Goal: Task Accomplishment & Management: Complete application form

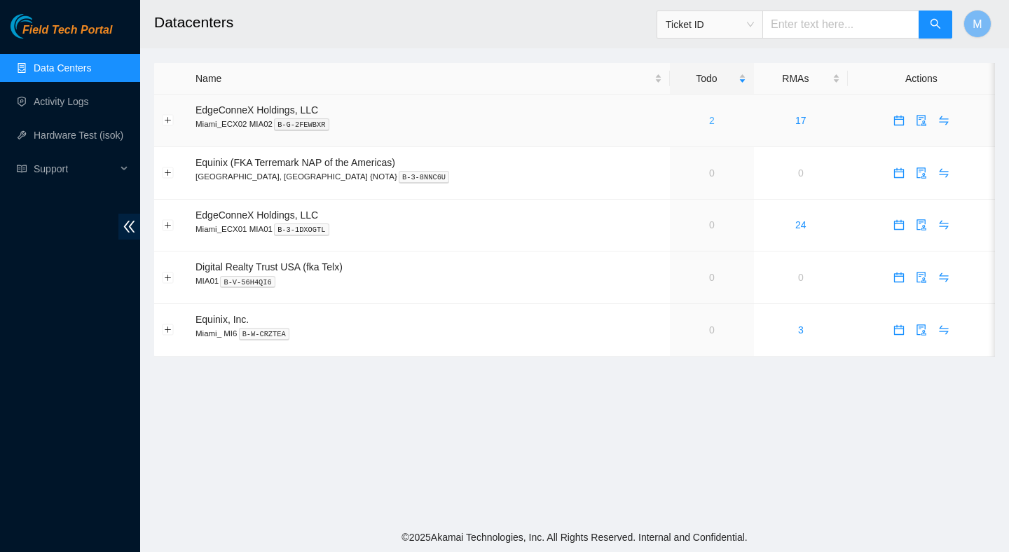
click at [709, 118] on link "2" at bounding box center [712, 120] width 6 height 11
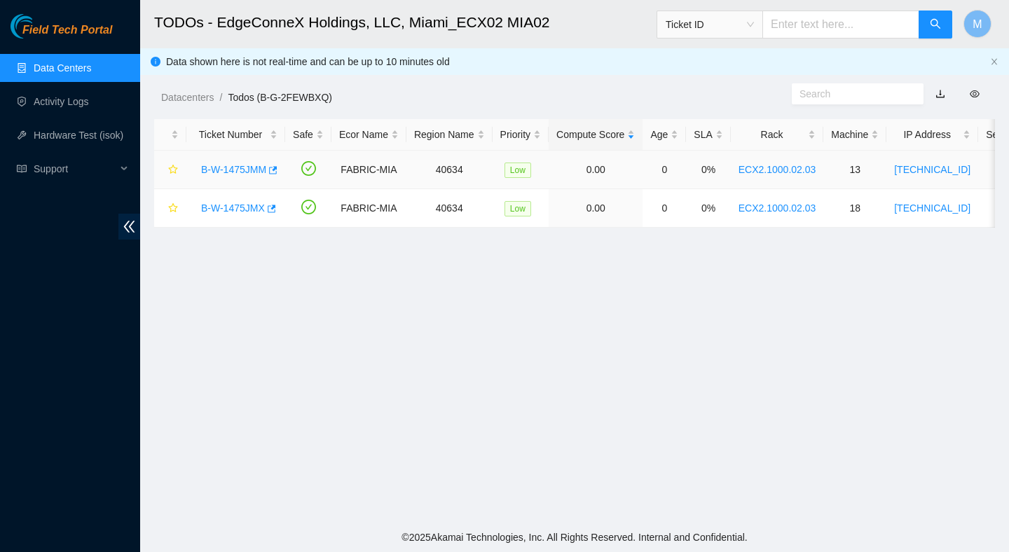
click at [252, 168] on link "B-W-1475JMM" at bounding box center [233, 169] width 65 height 11
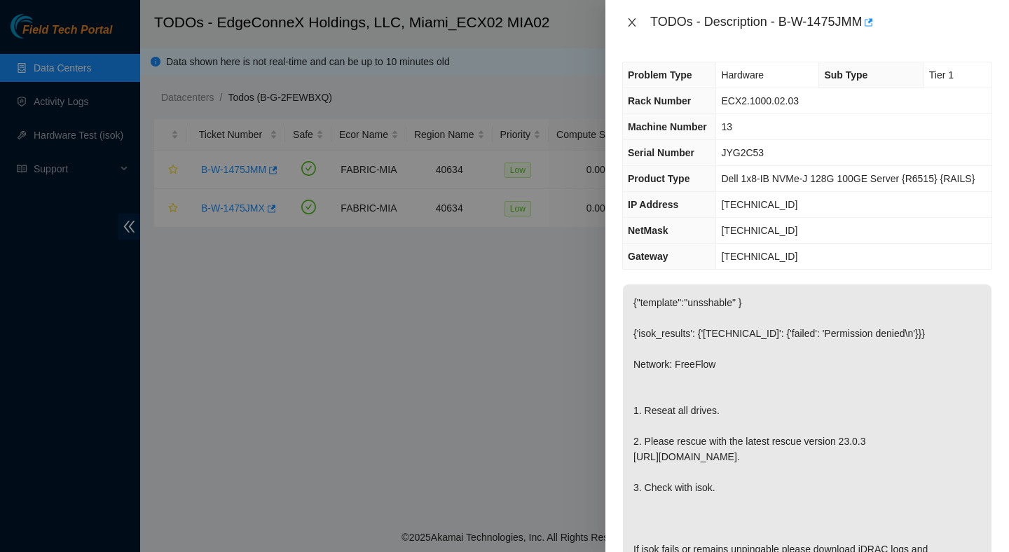
click at [638, 20] on button "Close" at bounding box center [632, 22] width 20 height 13
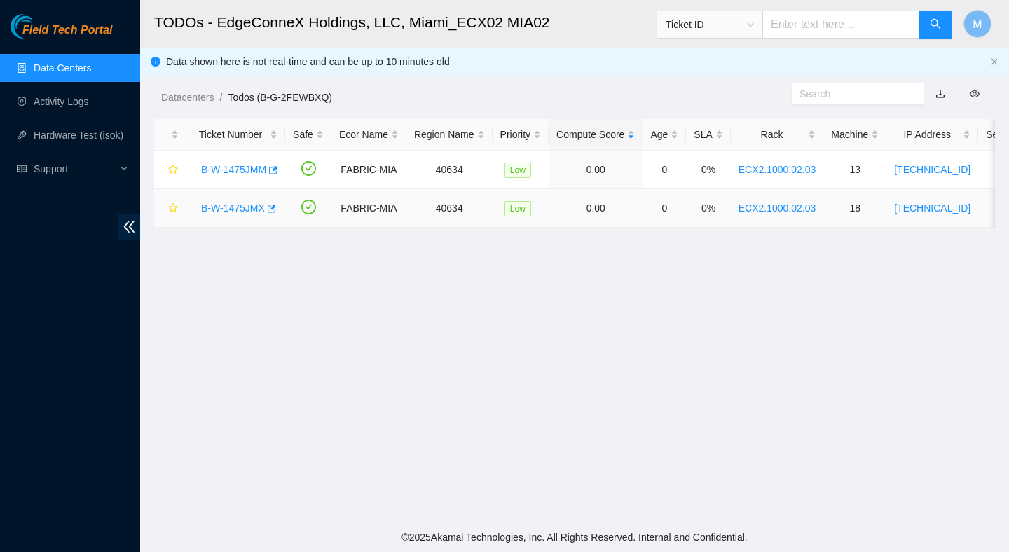
click at [231, 210] on link "B-W-1475JMX" at bounding box center [233, 208] width 64 height 11
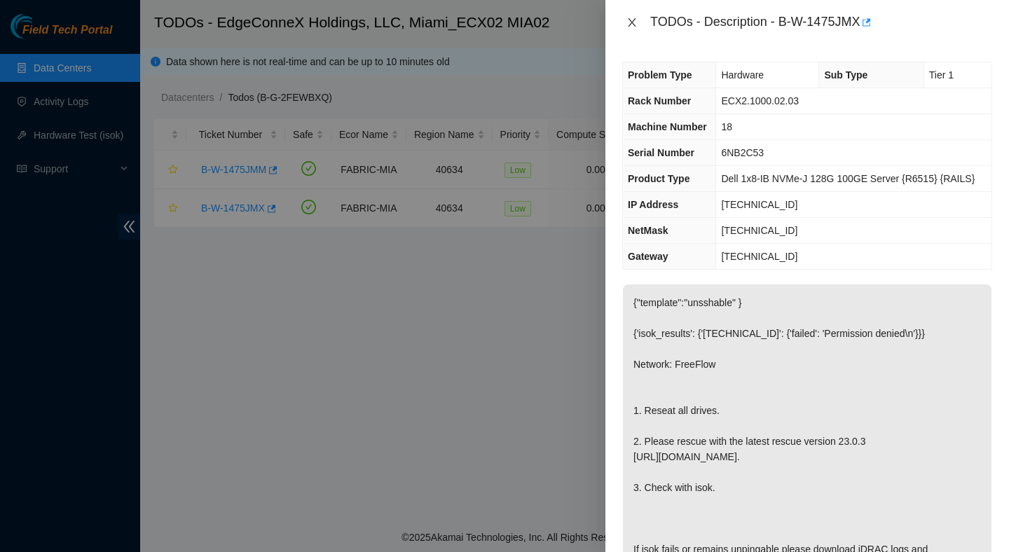
click at [638, 18] on button "Close" at bounding box center [632, 22] width 20 height 13
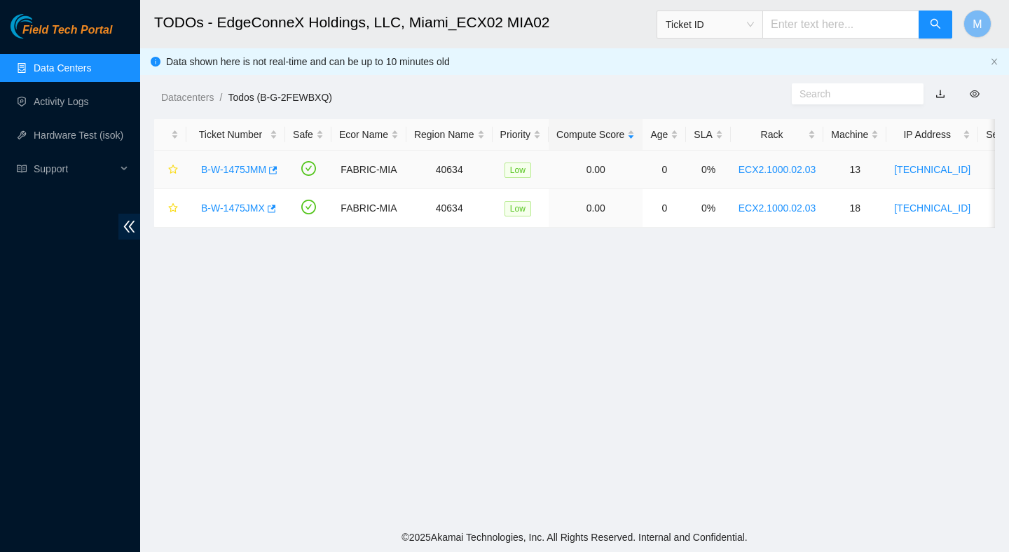
click at [233, 171] on link "B-W-1475JMM" at bounding box center [233, 169] width 65 height 11
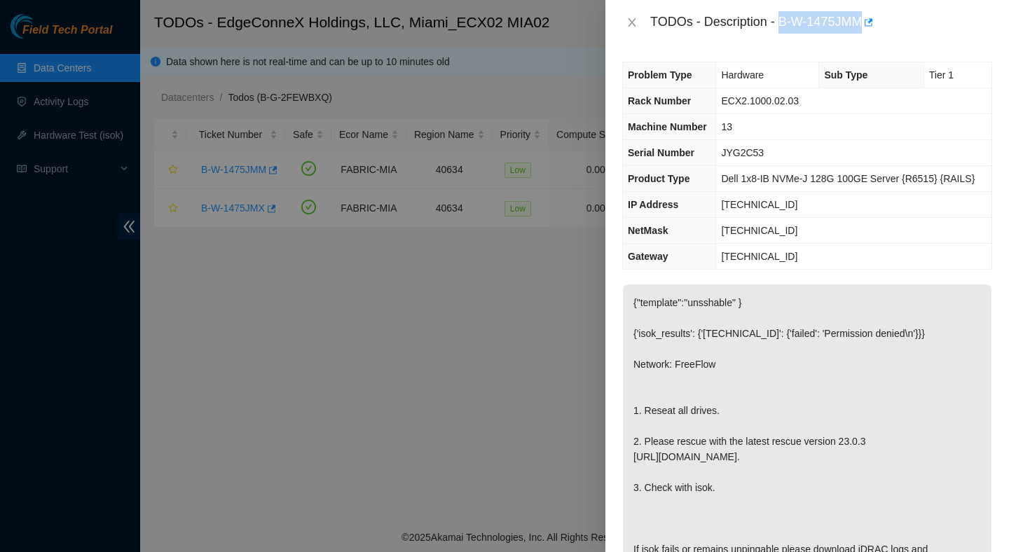
drag, startPoint x: 784, startPoint y: 26, endPoint x: 876, endPoint y: 39, distance: 92.8
click at [876, 39] on div "TODOs - Description - B-W-1475JMM" at bounding box center [808, 22] width 404 height 45
copy div "B-W-1475JMM"
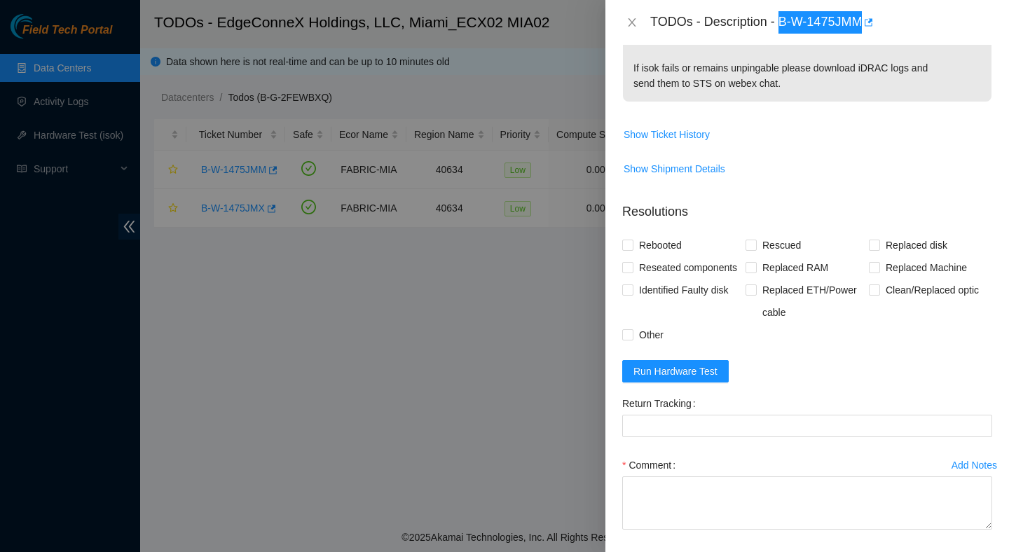
scroll to position [535, 0]
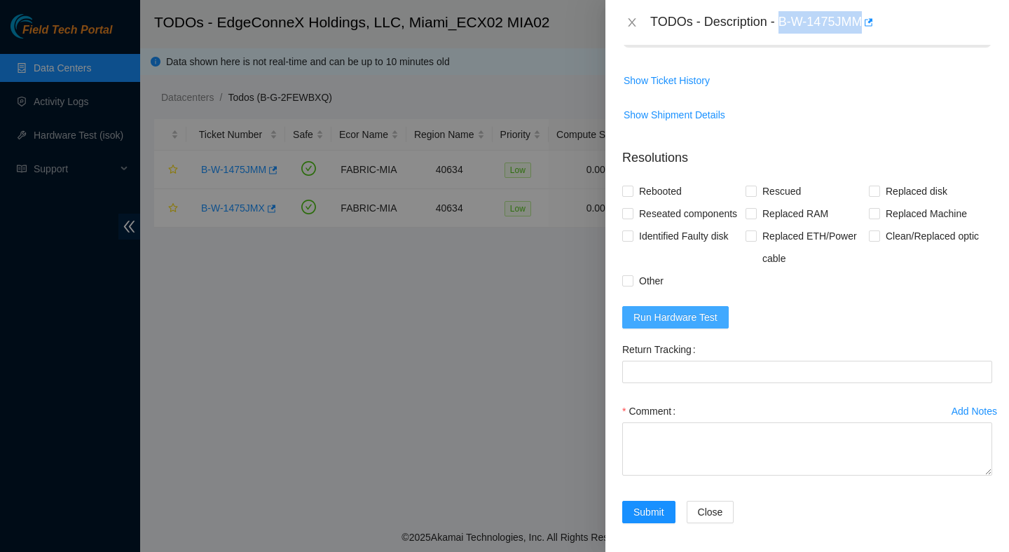
click at [667, 325] on span "Run Hardware Test" at bounding box center [676, 317] width 84 height 15
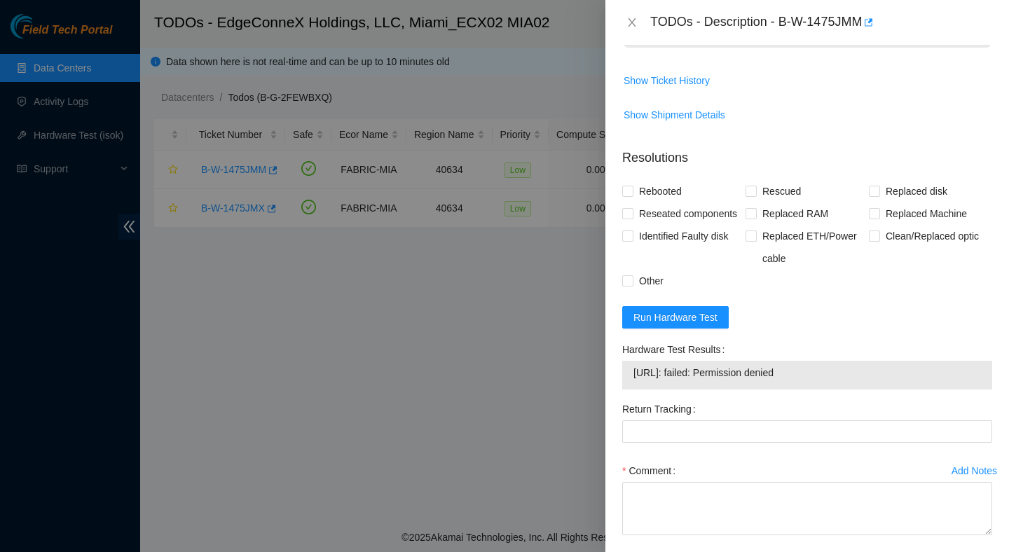
click at [746, 381] on span "104.86.100.144: failed: Permission denied" at bounding box center [808, 372] width 348 height 15
copy span "104.86.100.144: failed: Permission denied"
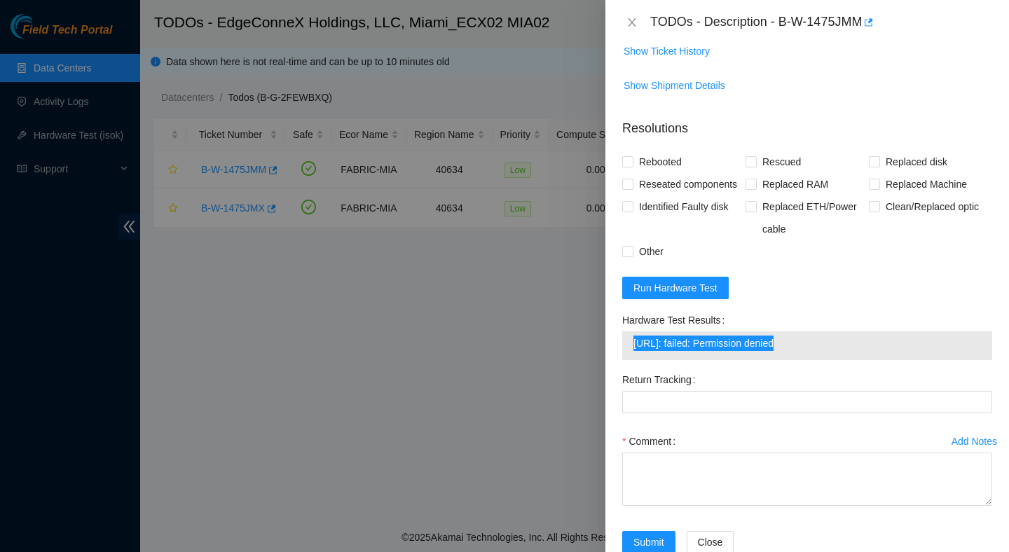
scroll to position [575, 0]
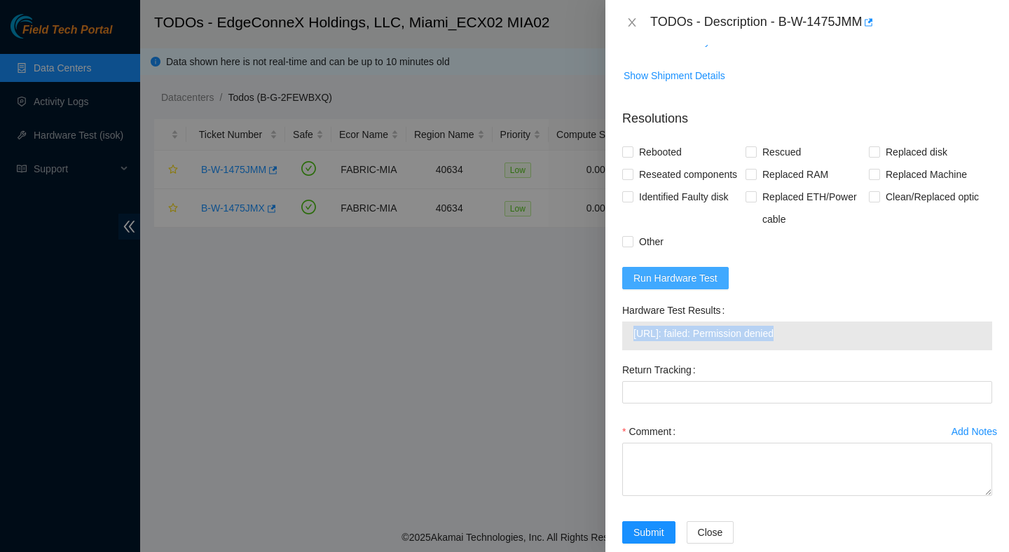
click at [708, 286] on span "Run Hardware Test" at bounding box center [676, 278] width 84 height 15
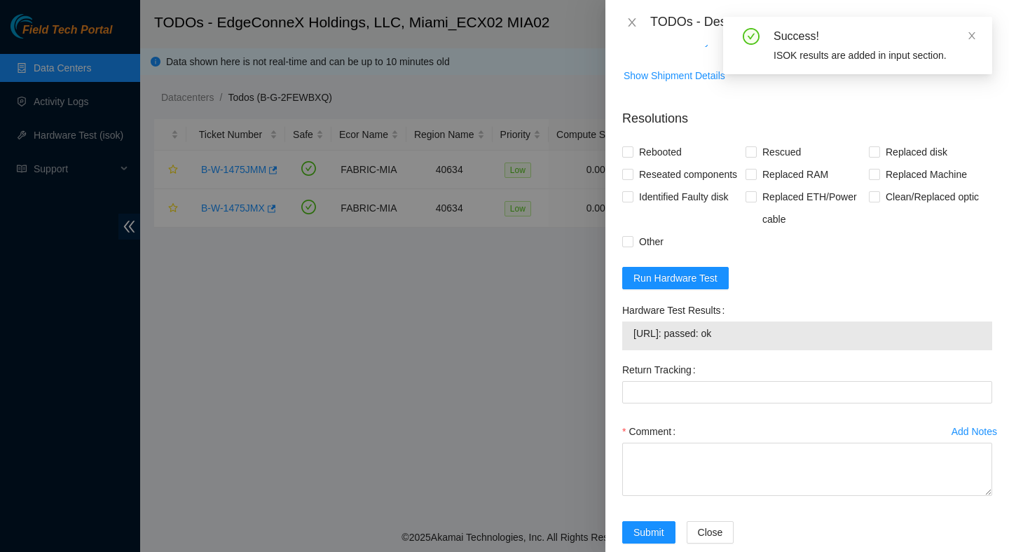
click at [728, 341] on span "104.86.100.144: passed: ok" at bounding box center [808, 333] width 348 height 15
copy span "104.86.100.144: passed: ok"
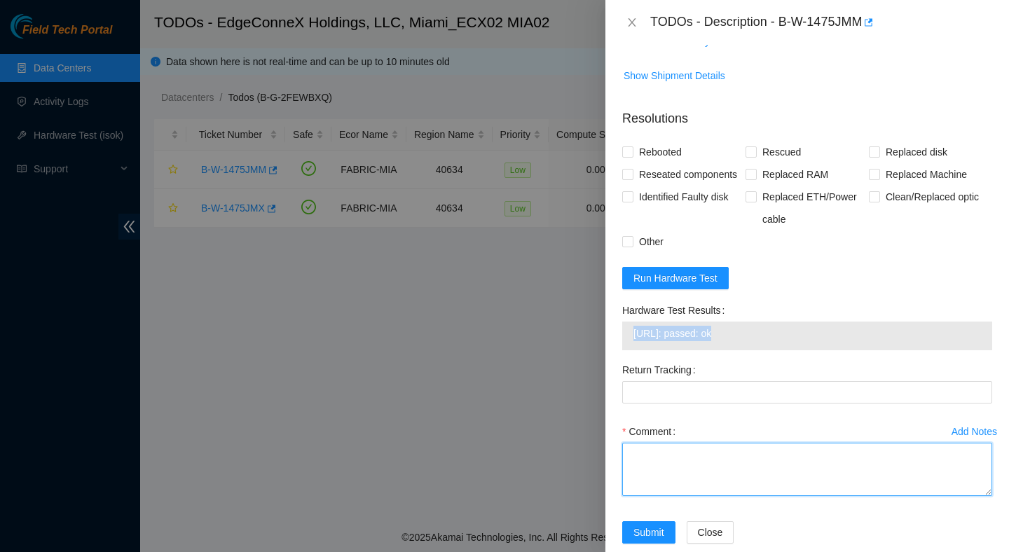
click at [671, 484] on textarea "Comment" at bounding box center [807, 469] width 370 height 53
paste textarea "Verified ticket is safe to work on : Yes NOCC Authorized: Yes Located server co…"
type textarea "Verified ticket is safe to work on : Yes NOCC Authorized: Yes Located server co…"
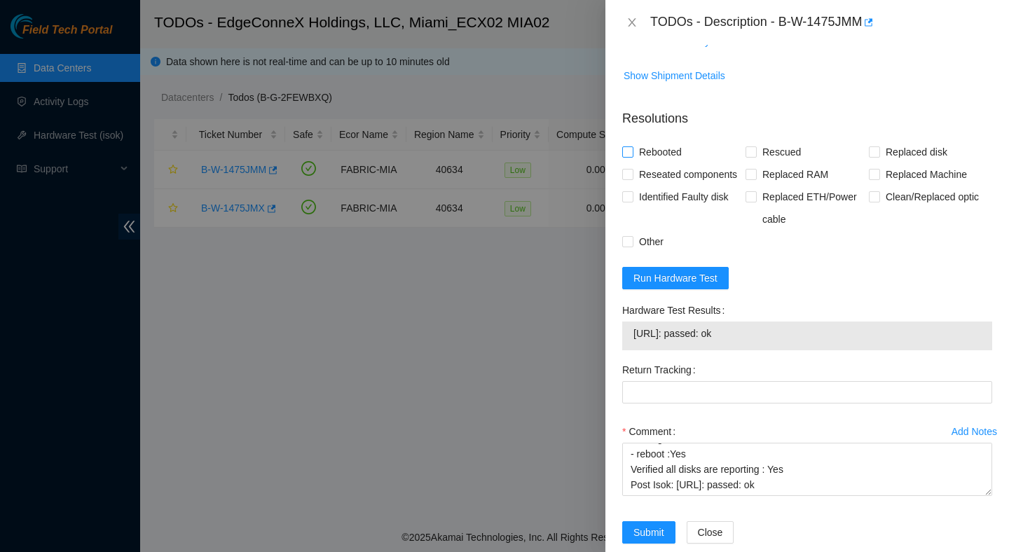
click at [651, 144] on span "Rebooted" at bounding box center [661, 152] width 54 height 22
click at [632, 146] on input "Rebooted" at bounding box center [627, 151] width 10 height 10
checkbox input "true"
click at [782, 145] on span "Rescued" at bounding box center [782, 152] width 50 height 22
click at [756, 146] on input "Rescued" at bounding box center [751, 151] width 10 height 10
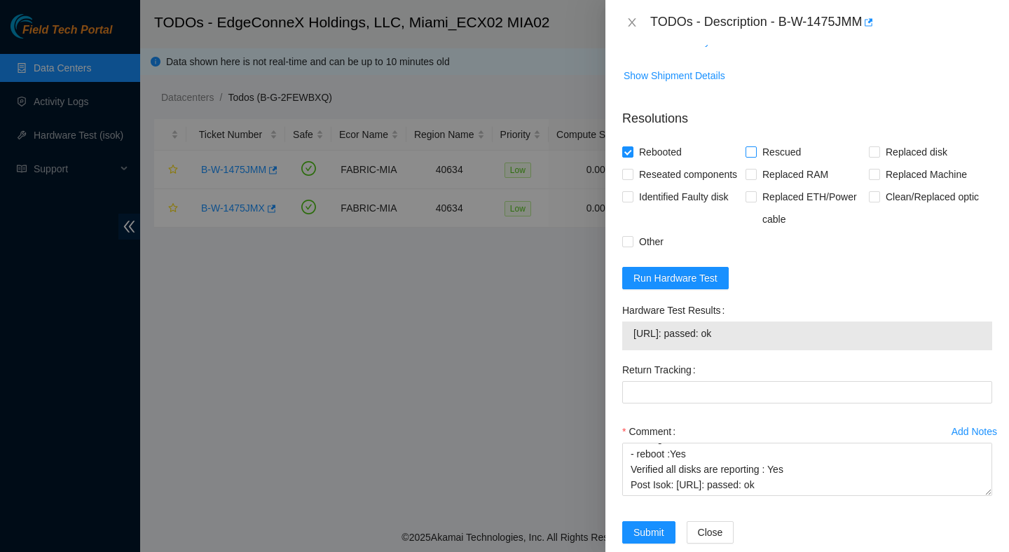
checkbox input "true"
click at [678, 174] on span "Reseated components" at bounding box center [688, 174] width 109 height 22
click at [632, 174] on input "Reseated components" at bounding box center [627, 174] width 10 height 10
checkbox input "true"
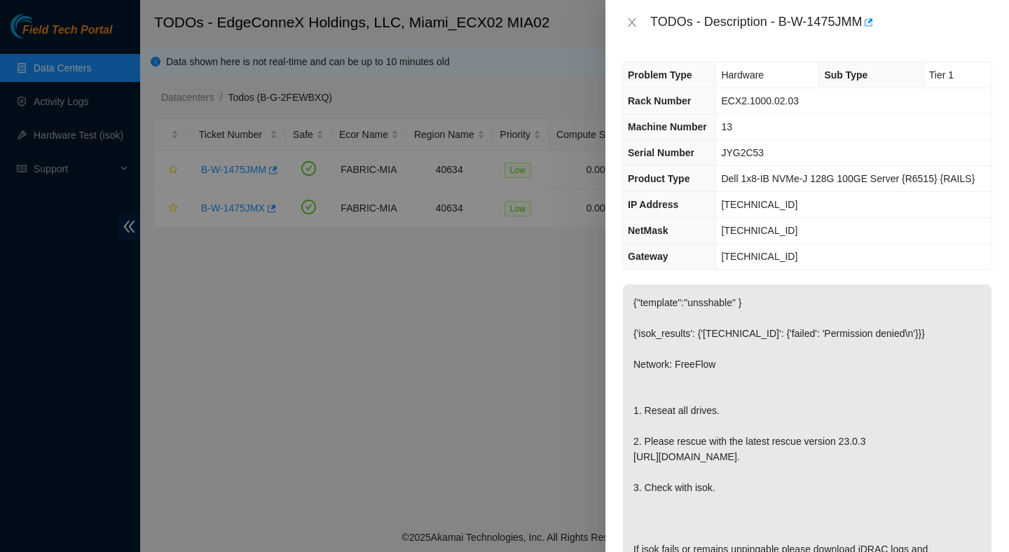
scroll to position [622, 0]
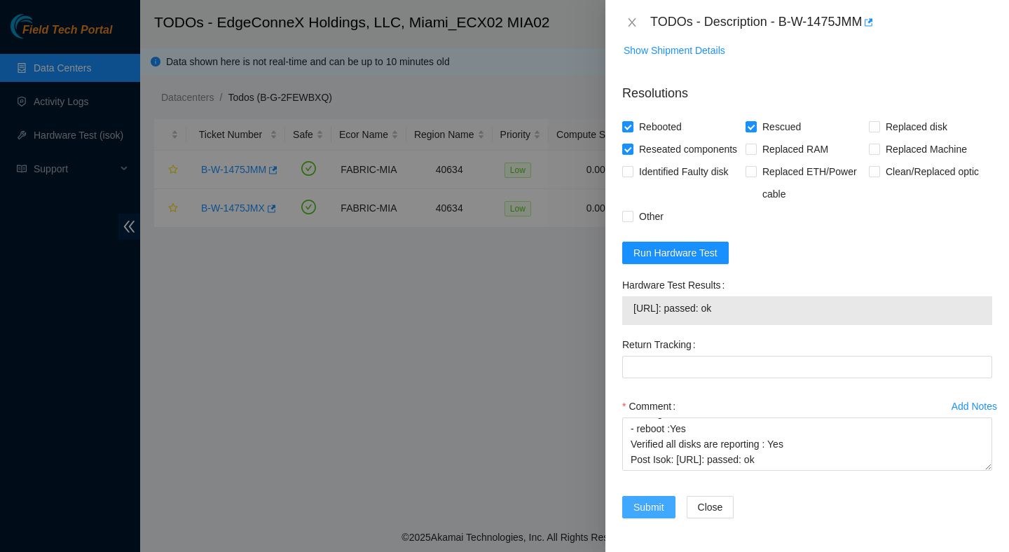
click at [645, 514] on span "Submit" at bounding box center [649, 507] width 31 height 15
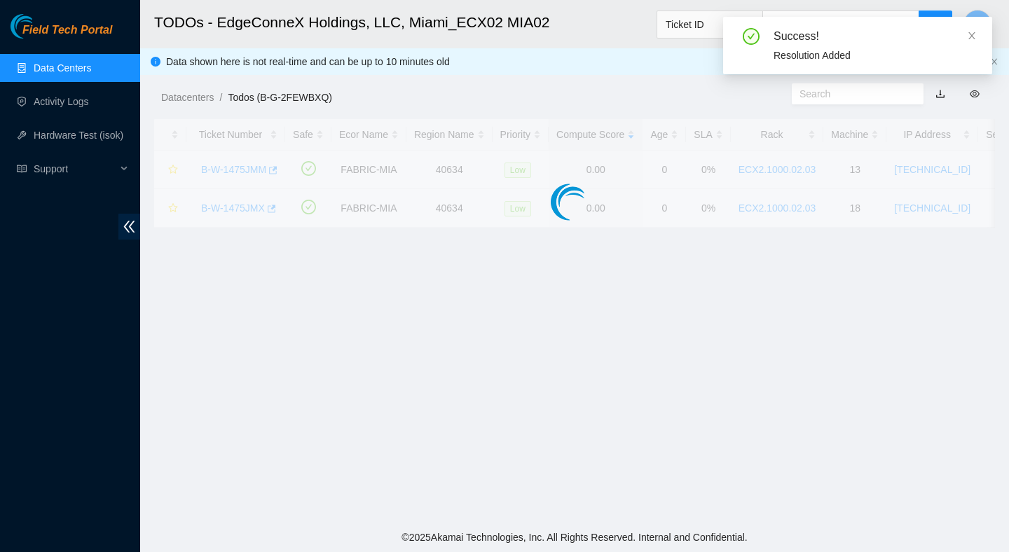
scroll to position [352, 0]
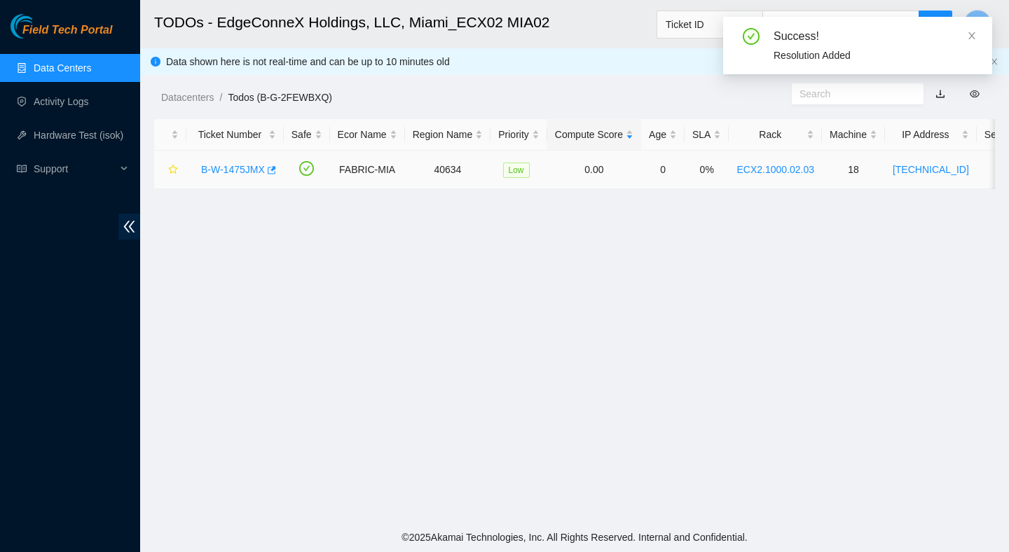
click at [255, 161] on div "B-W-1475JMX" at bounding box center [235, 169] width 82 height 22
click at [255, 165] on link "B-W-1475JMX" at bounding box center [233, 169] width 64 height 11
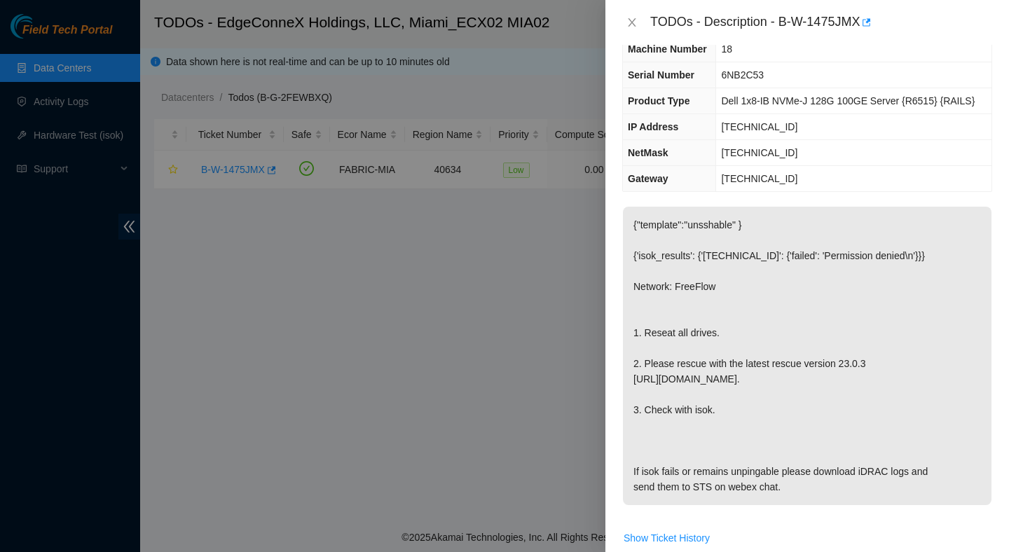
scroll to position [79, 0]
drag, startPoint x: 783, startPoint y: 21, endPoint x: 859, endPoint y: 35, distance: 77.0
click at [859, 35] on div "TODOs - Description - B-W-1475JMX" at bounding box center [808, 22] width 404 height 45
copy div "B-W-1475JMX"
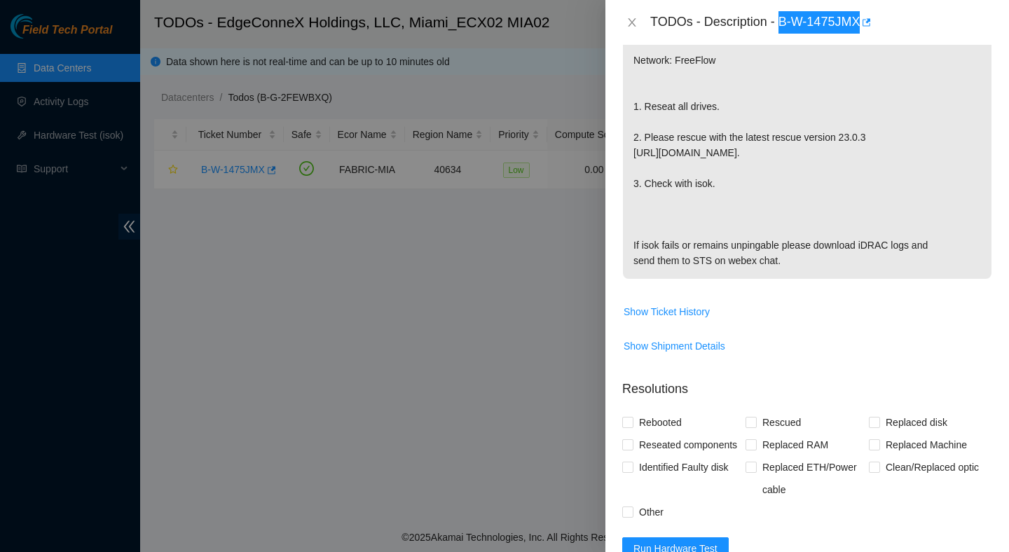
scroll to position [563, 0]
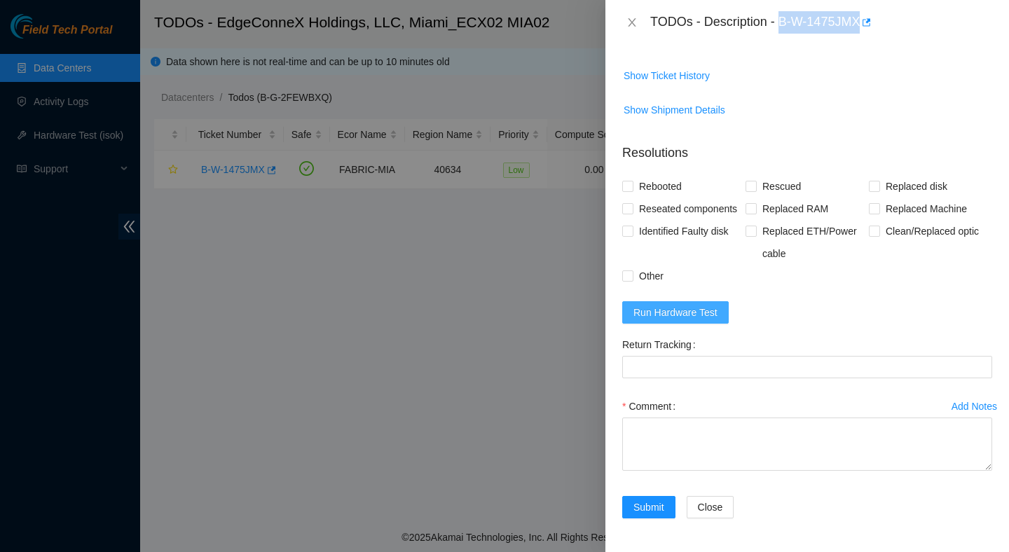
click at [680, 312] on span "Run Hardware Test" at bounding box center [676, 312] width 84 height 15
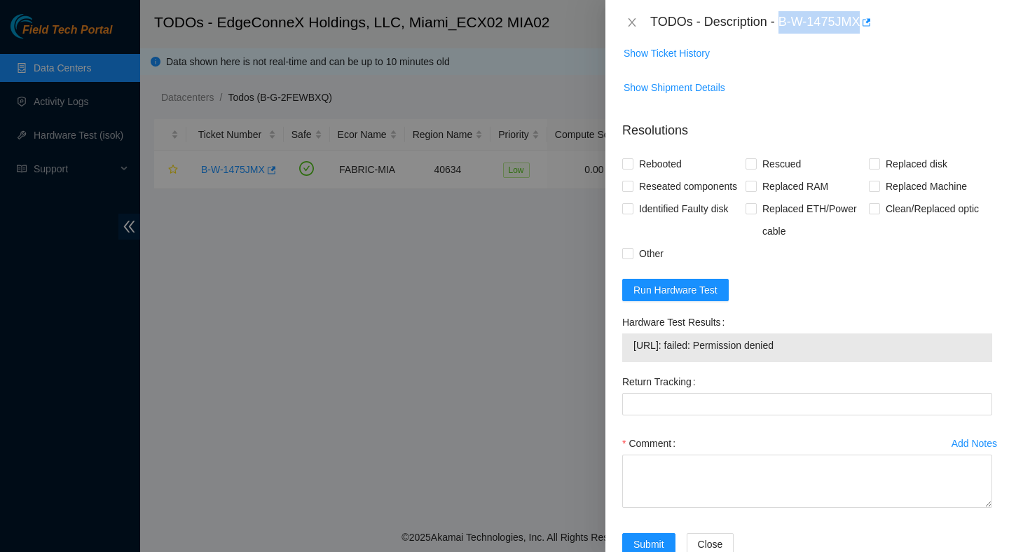
drag, startPoint x: 850, startPoint y: 372, endPoint x: 625, endPoint y: 375, distance: 225.0
click at [625, 362] on div "104.86.100.149: failed: Permission denied" at bounding box center [807, 348] width 370 height 29
copy tbody "104.86.100.149: failed: Permission denied"
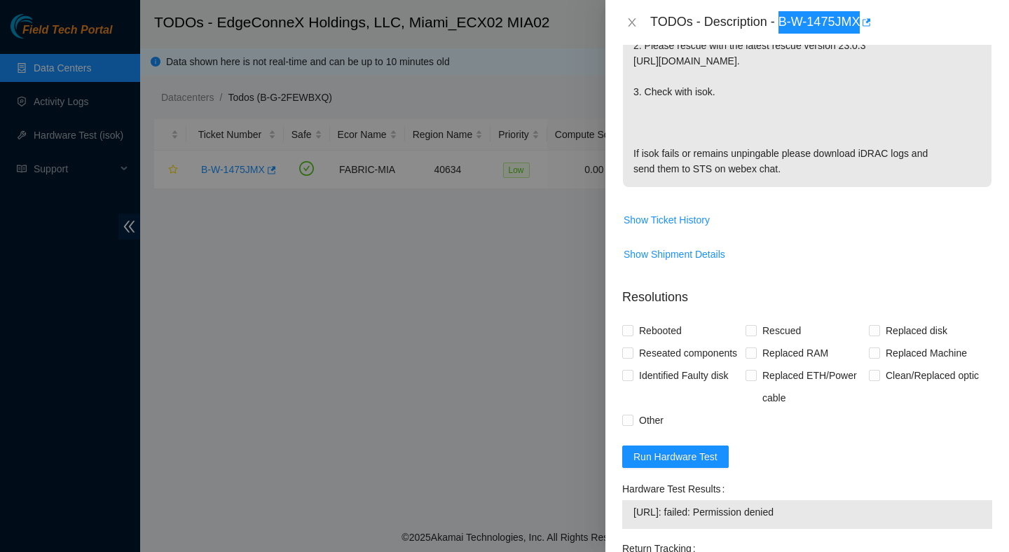
scroll to position [595, 0]
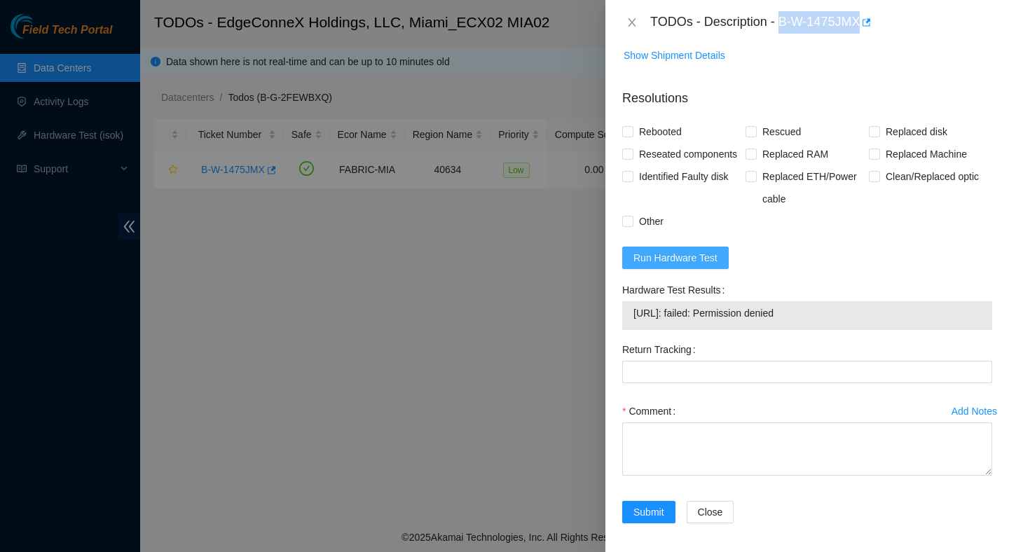
click at [695, 266] on span "Run Hardware Test" at bounding box center [676, 257] width 84 height 15
click at [695, 233] on div "Other" at bounding box center [683, 221] width 123 height 22
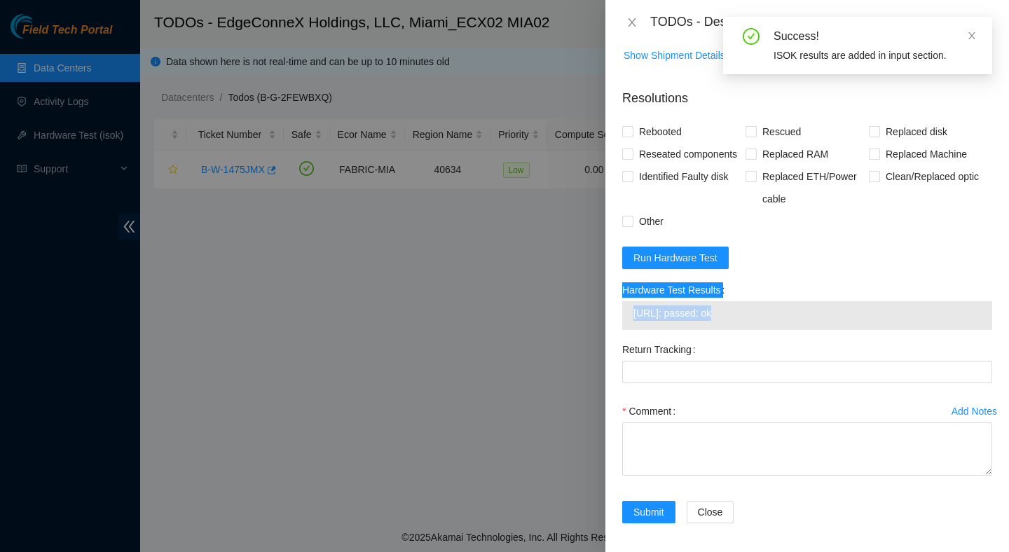
click at [737, 321] on span "104.86.100.149: passed: ok" at bounding box center [808, 313] width 348 height 15
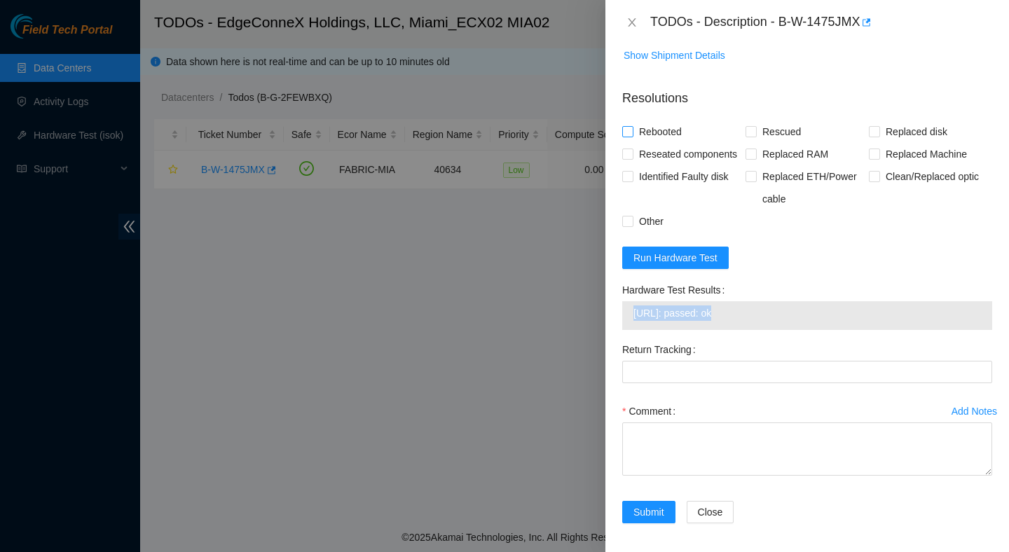
click at [645, 128] on span "Rebooted" at bounding box center [661, 132] width 54 height 22
click at [632, 128] on input "Rebooted" at bounding box center [627, 131] width 10 height 10
click at [645, 128] on span "Rebooted" at bounding box center [661, 132] width 54 height 22
click at [632, 128] on input "Rebooted" at bounding box center [627, 131] width 10 height 10
checkbox input "false"
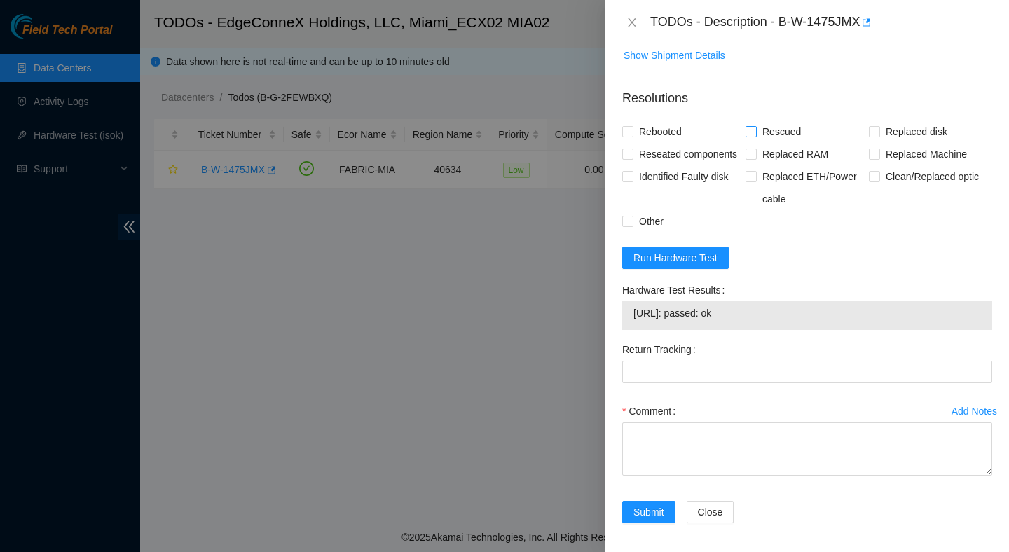
click at [792, 135] on span "Rescued" at bounding box center [782, 132] width 50 height 22
click at [756, 135] on input "Rescued" at bounding box center [751, 131] width 10 height 10
checkbox input "true"
click at [671, 135] on span "Rebooted" at bounding box center [661, 132] width 54 height 22
click at [632, 135] on input "Rebooted" at bounding box center [627, 131] width 10 height 10
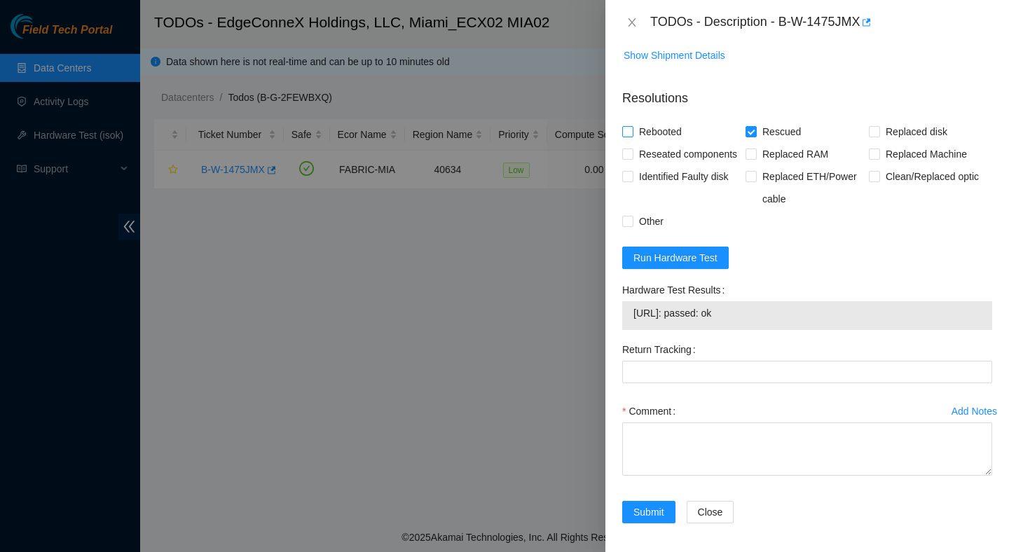
checkbox input "true"
click at [664, 158] on span "Reseated components" at bounding box center [688, 154] width 109 height 22
click at [632, 158] on input "Reseated components" at bounding box center [627, 154] width 10 height 10
checkbox input "true"
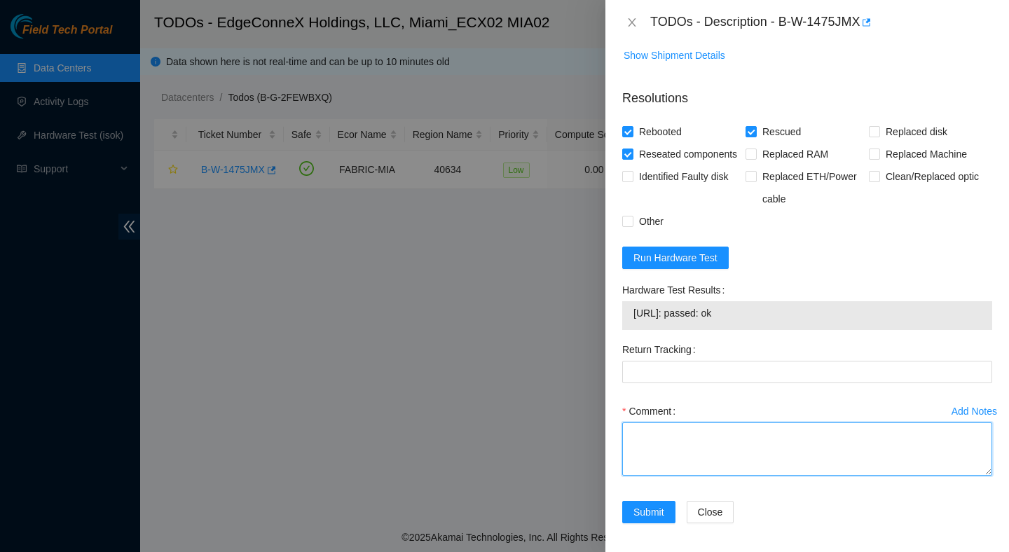
click at [679, 468] on textarea "Comment" at bounding box center [807, 449] width 370 height 53
paste textarea "Verified ticket is safe to work on : Yes NOCC Authorized: Yes Located server co…"
type textarea "Verified ticket is safe to work on : Yes NOCC Authorized: Yes Located server co…"
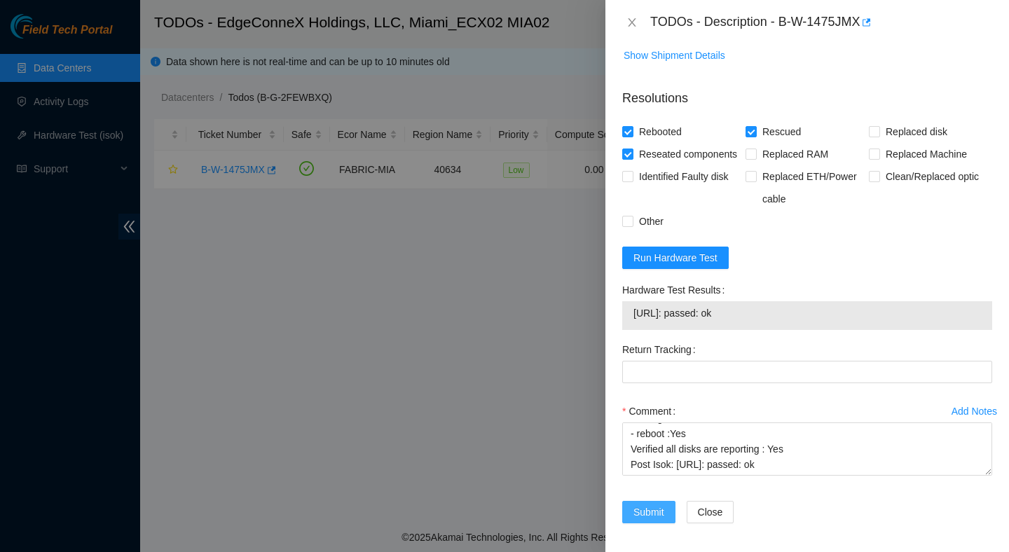
click at [653, 520] on span "Submit" at bounding box center [649, 512] width 31 height 15
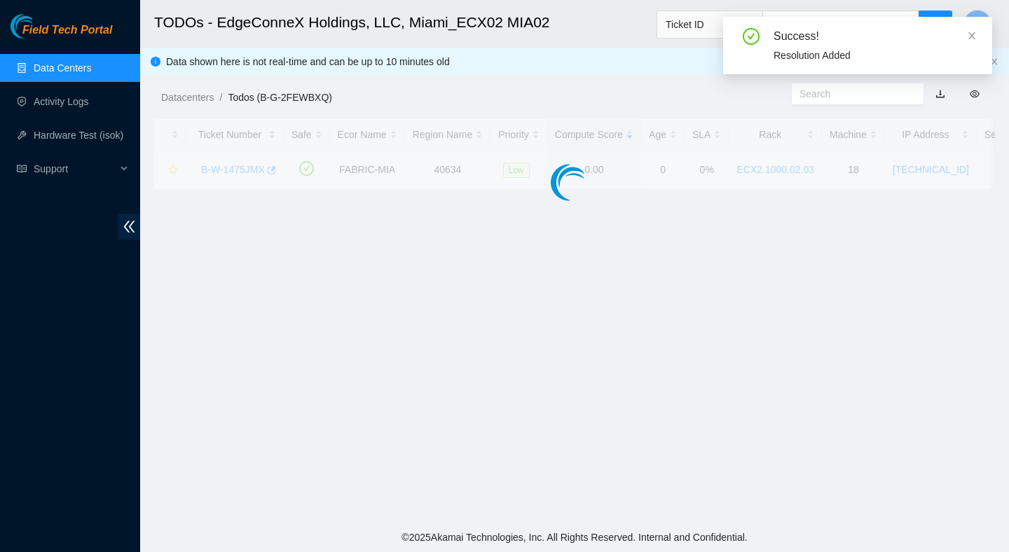
scroll to position [338, 0]
